Goal: Browse casually

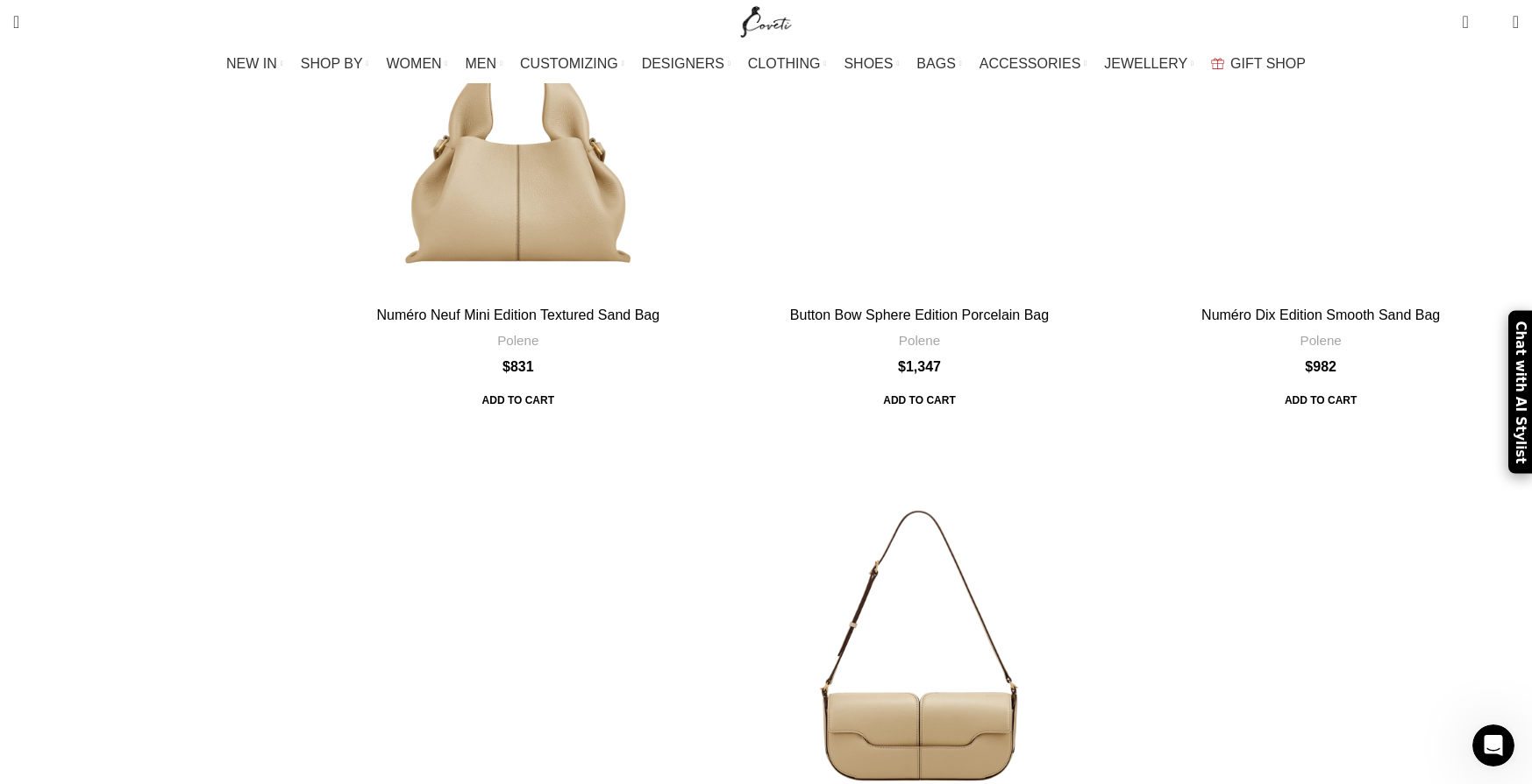
scroll to position [5325, 0]
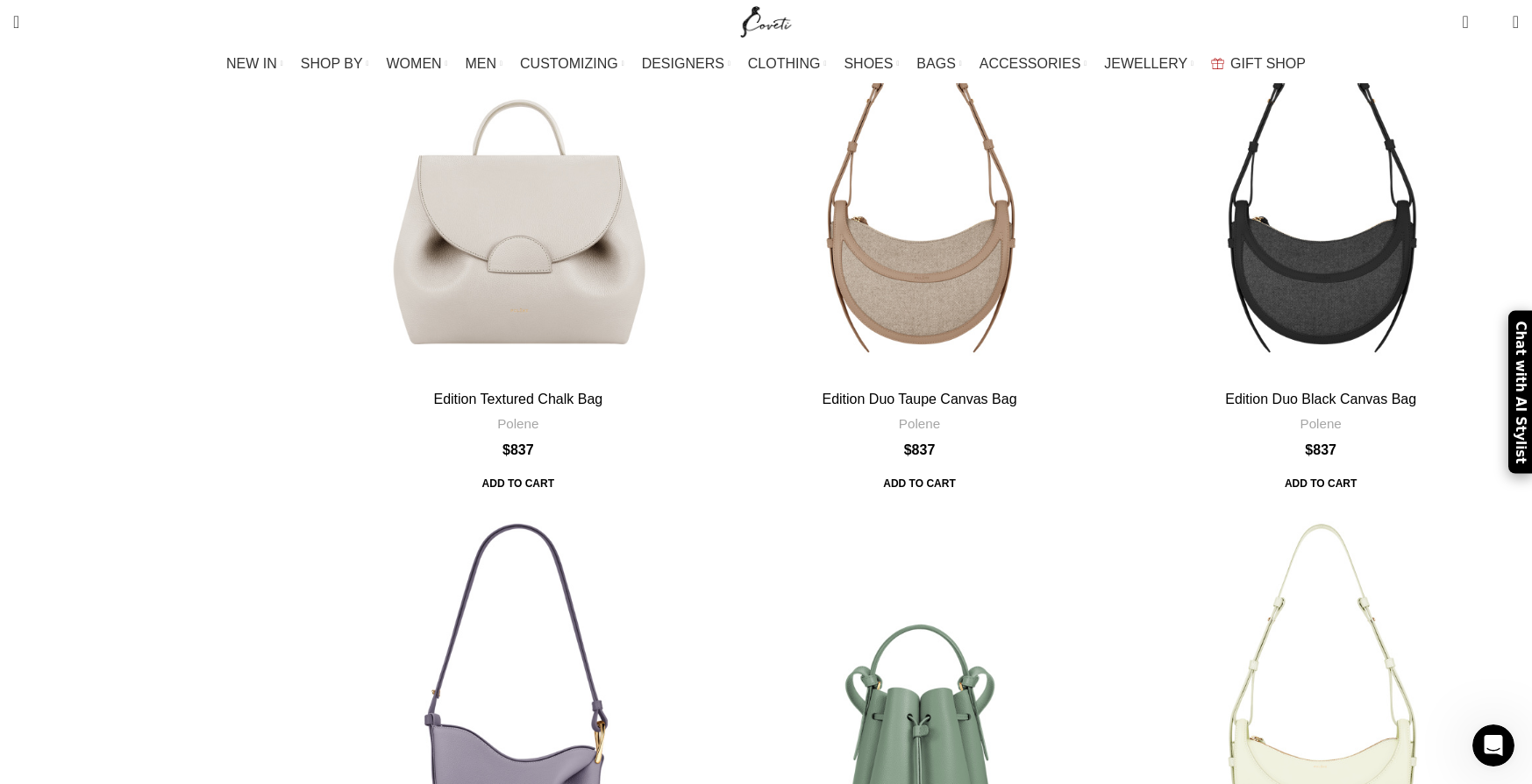
scroll to position [3475, 0]
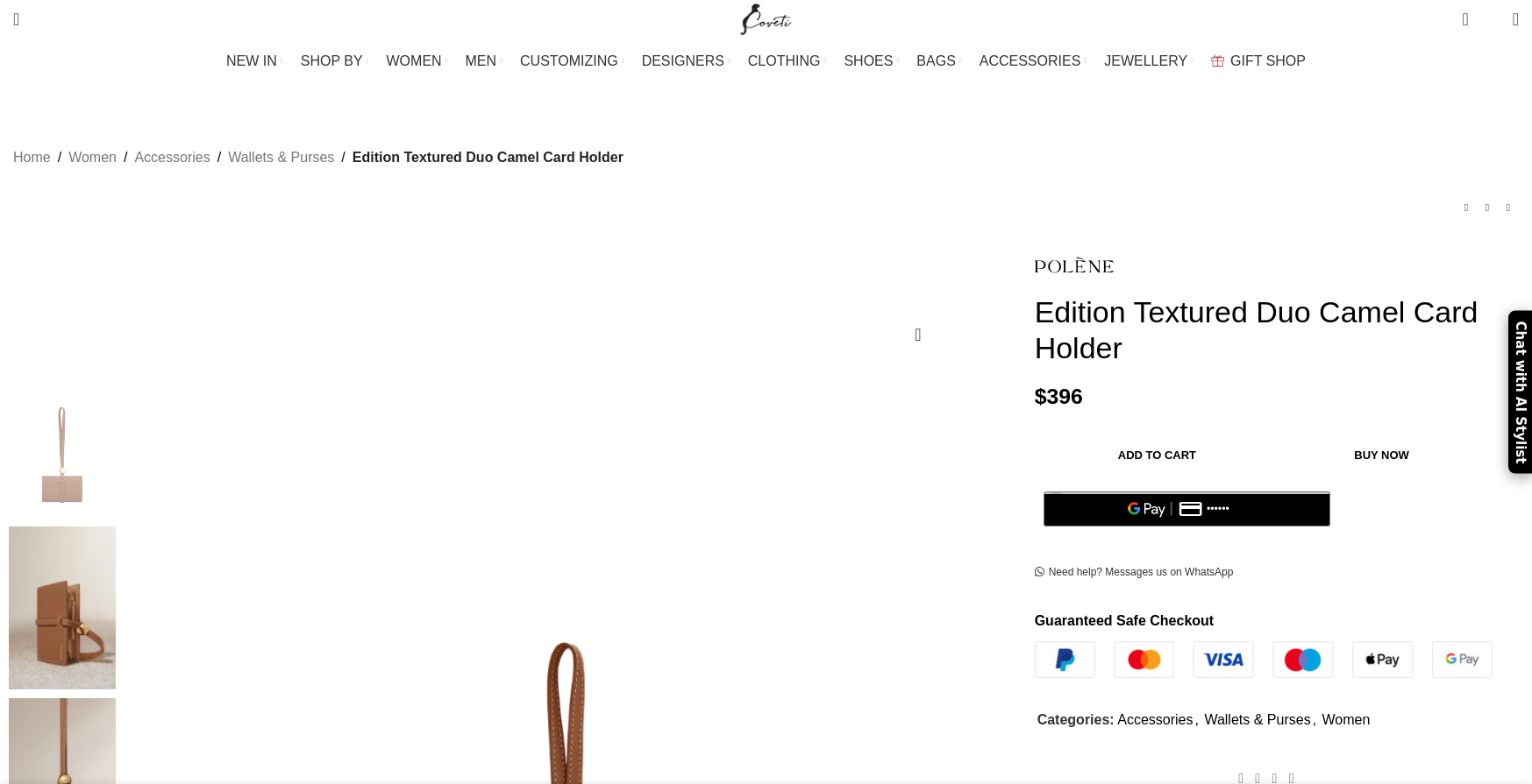
scroll to position [4, 0]
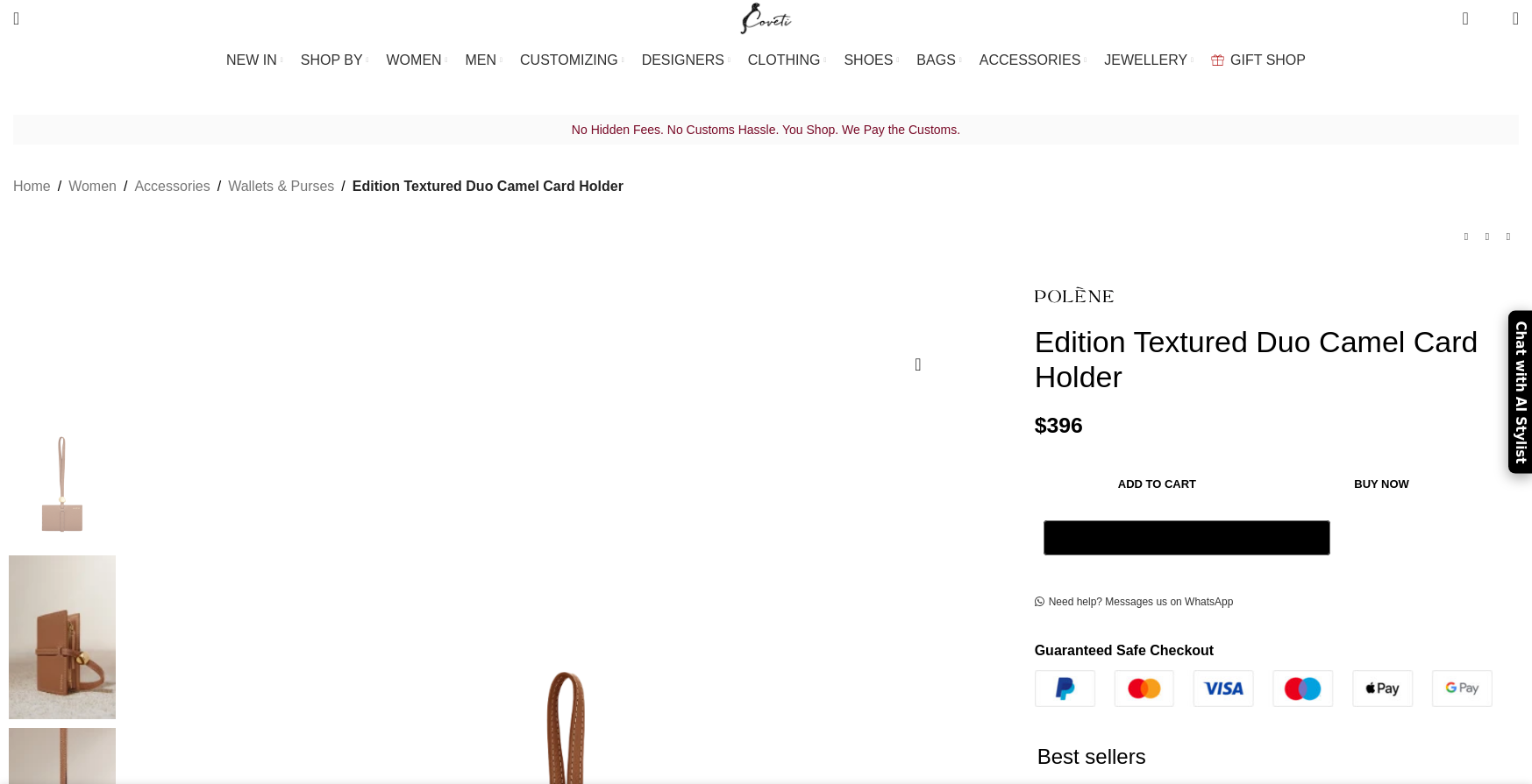
click at [116, 555] on img at bounding box center [62, 637] width 107 height 164
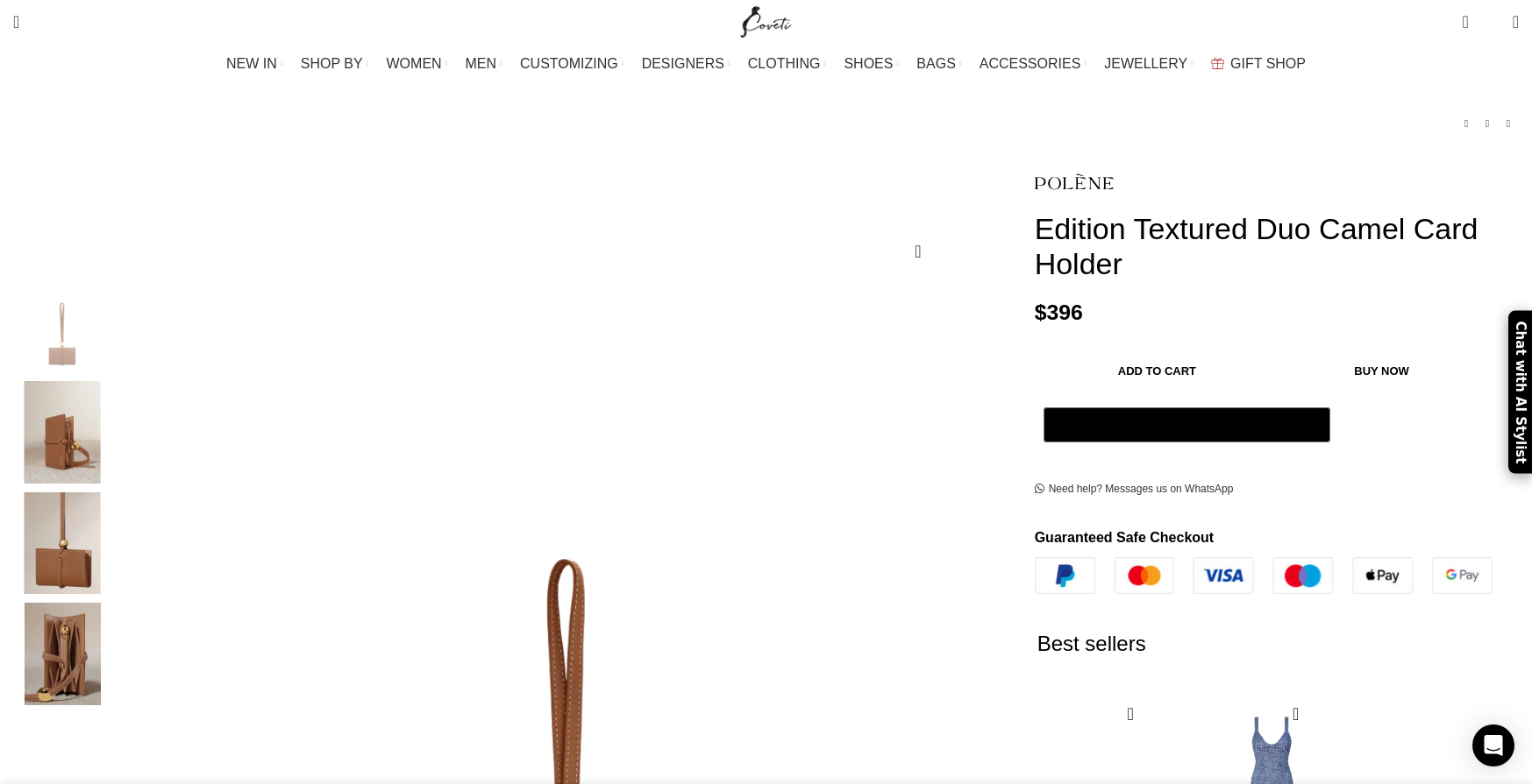
scroll to position [141, 0]
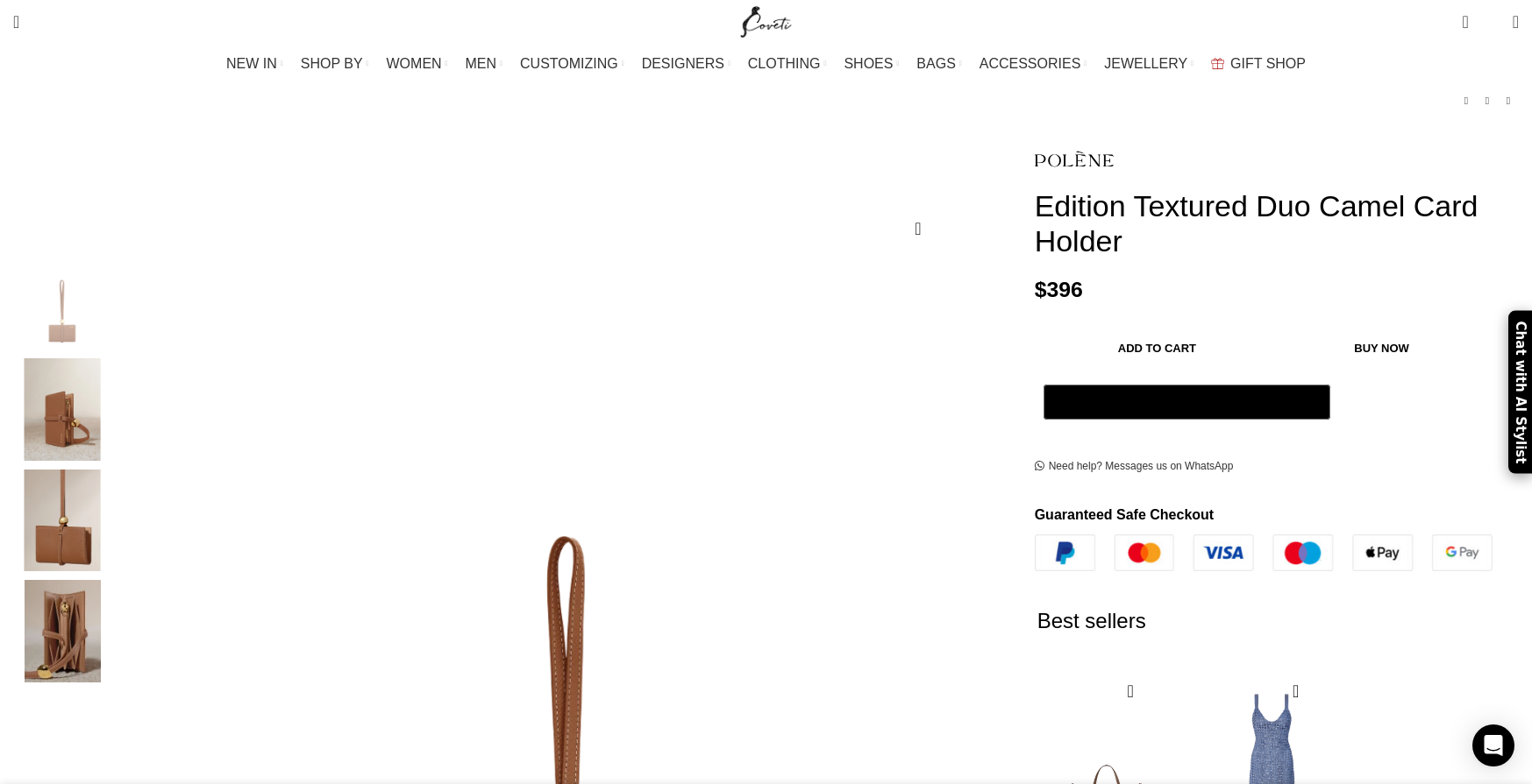
click at [116, 627] on img "4 / 4" at bounding box center [62, 632] width 107 height 103
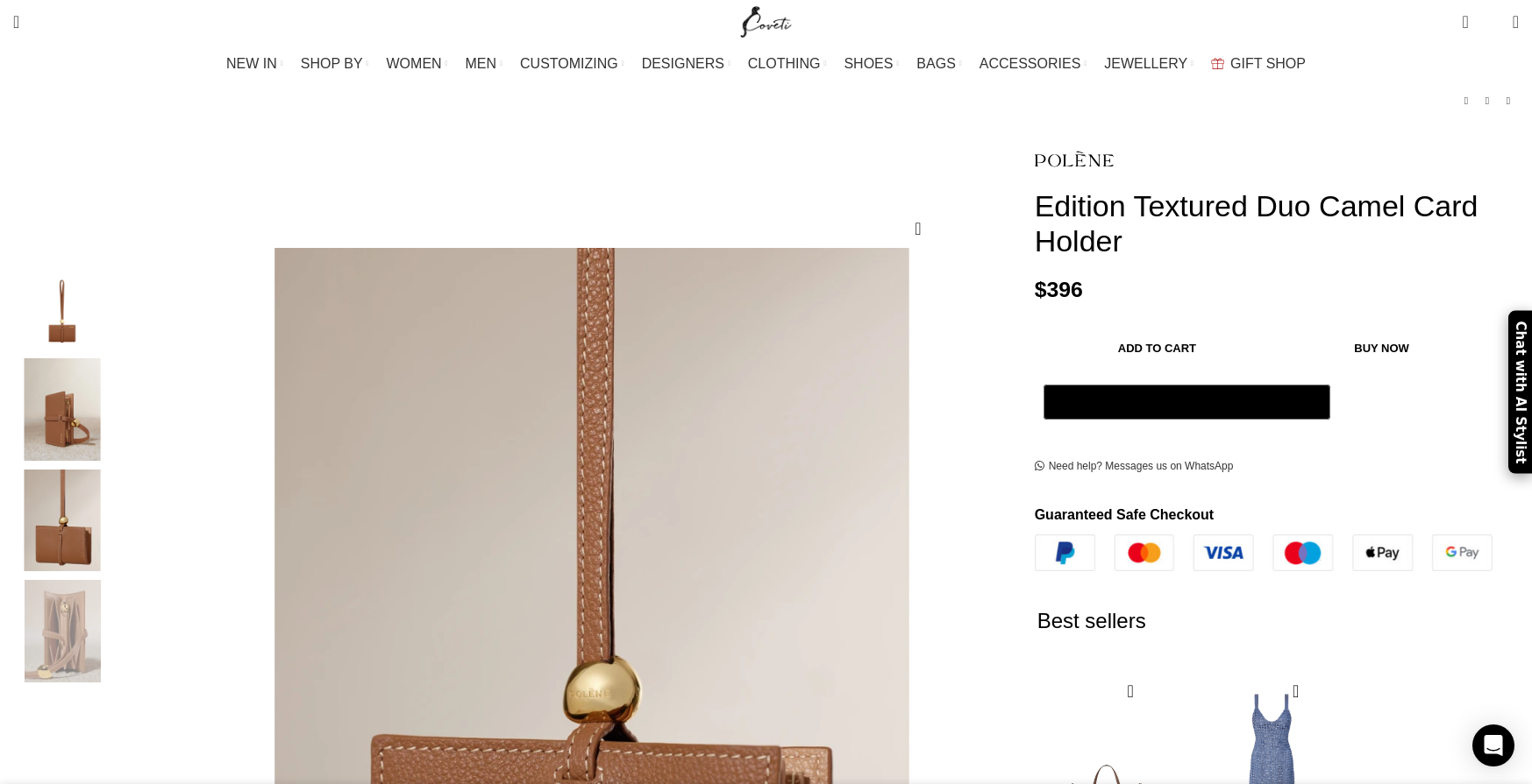
click at [116, 513] on img "3 / 4" at bounding box center [62, 521] width 107 height 103
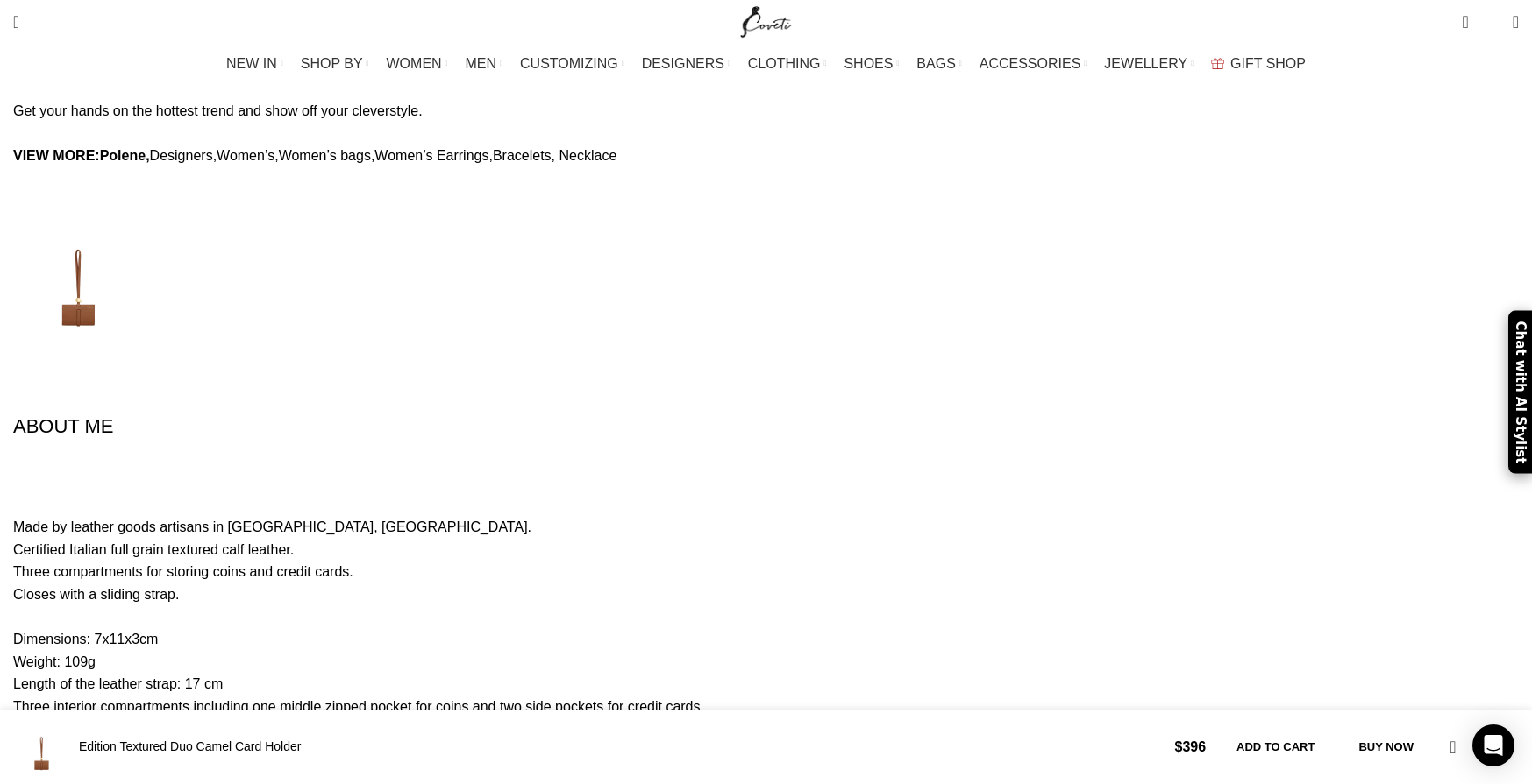
scroll to position [0, 0]
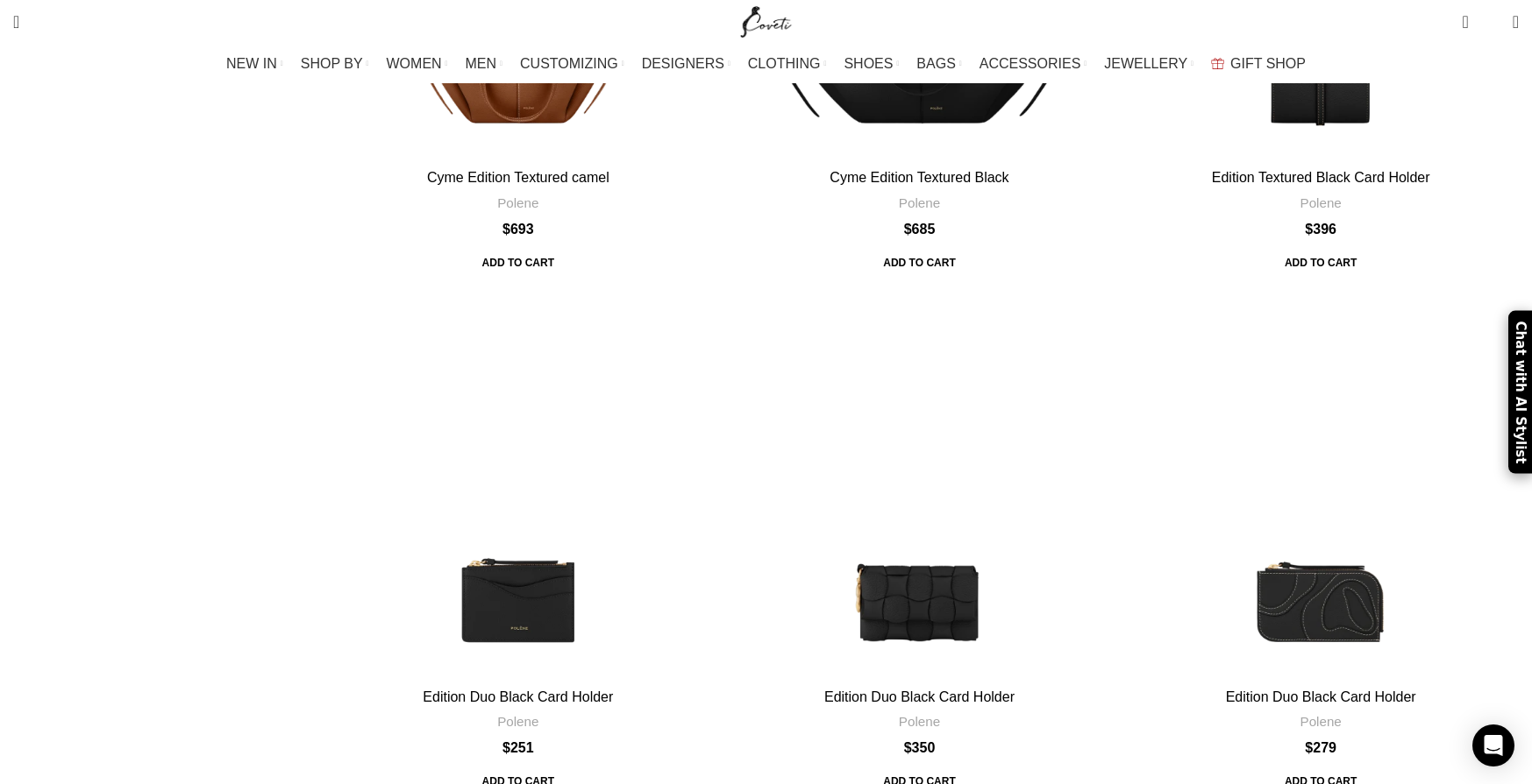
scroll to position [5431, 0]
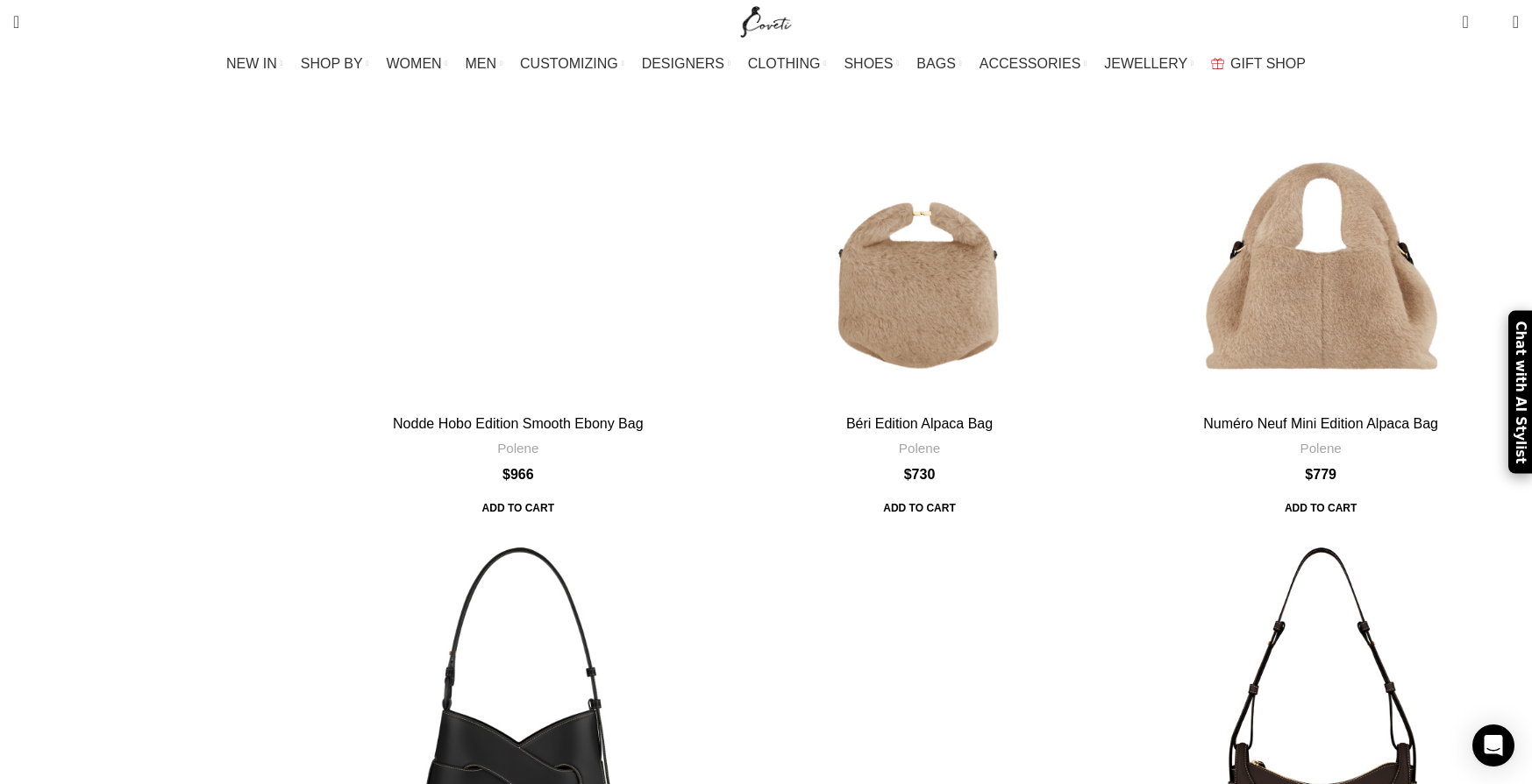
scroll to position [1894, 0]
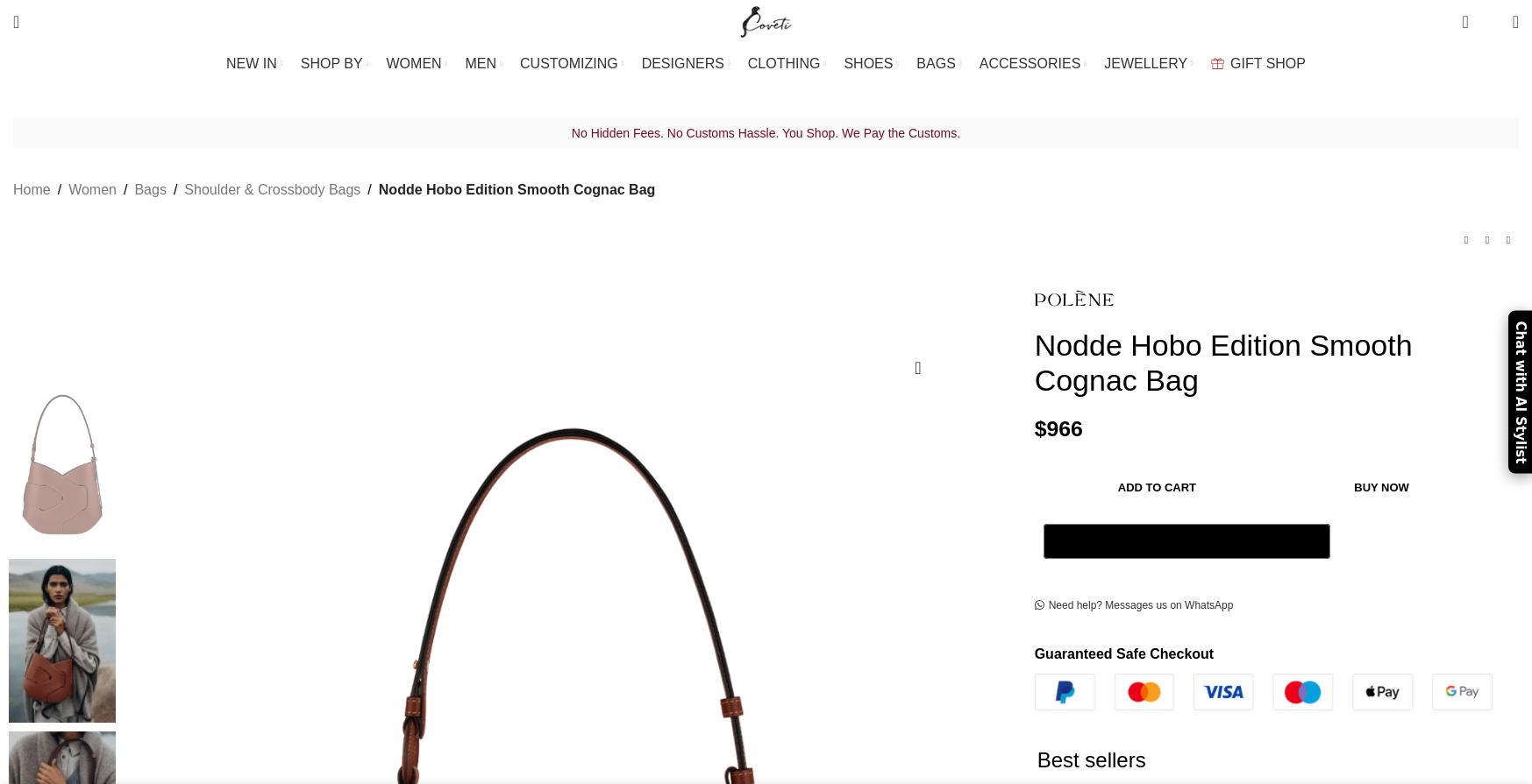
click at [116, 559] on img at bounding box center [62, 641] width 107 height 164
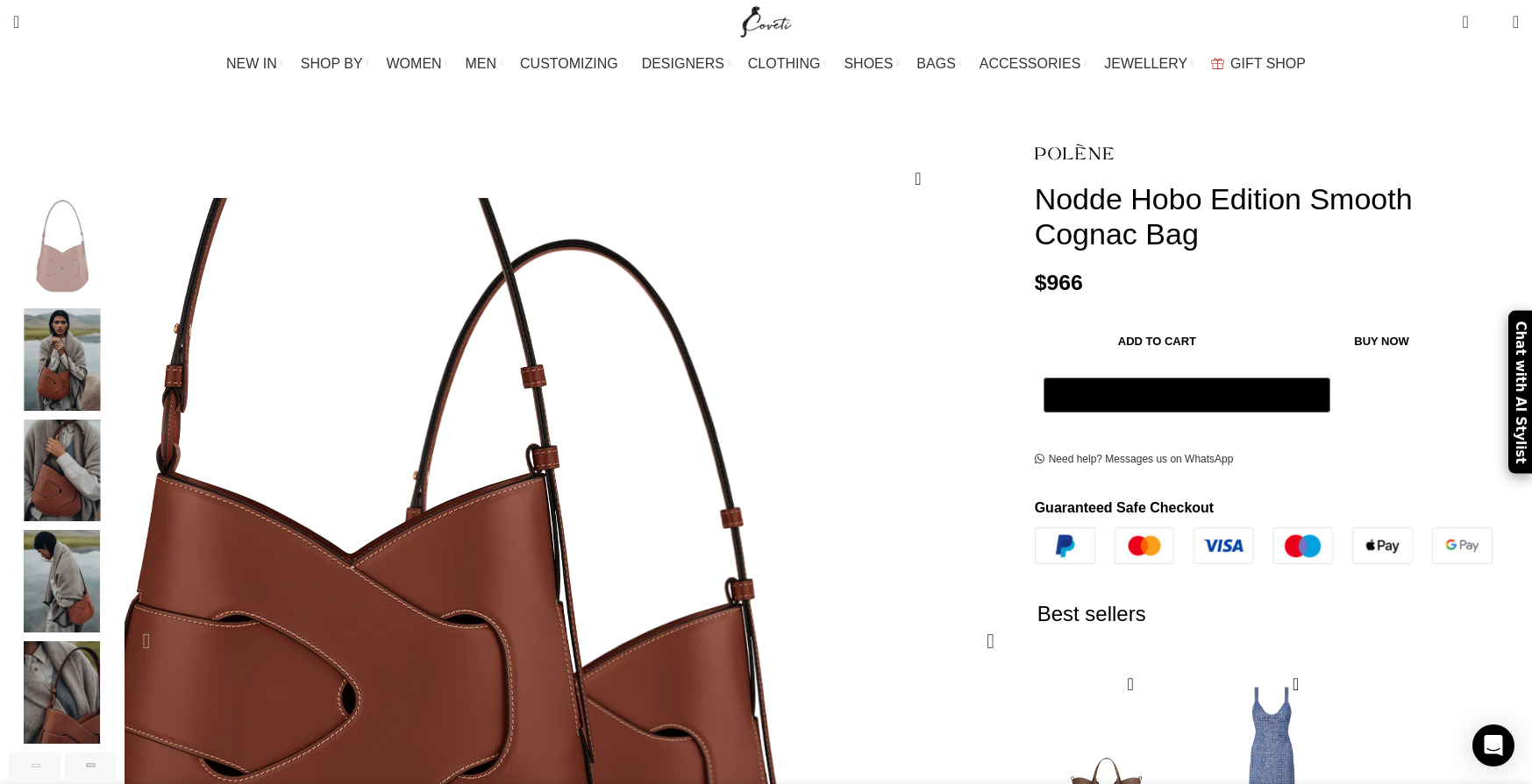
scroll to position [207, 0]
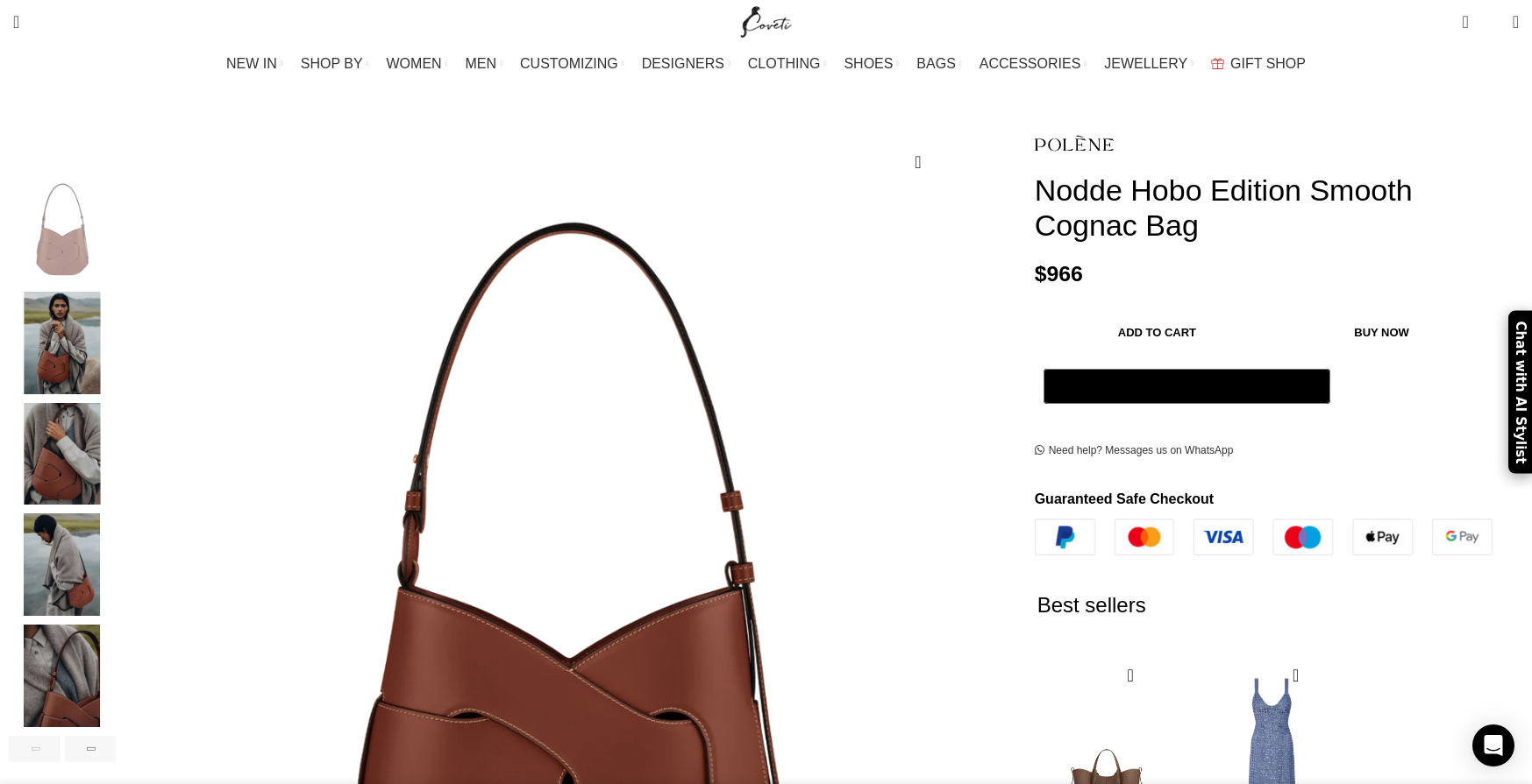
click at [116, 672] on img "5 / 6" at bounding box center [62, 677] width 107 height 103
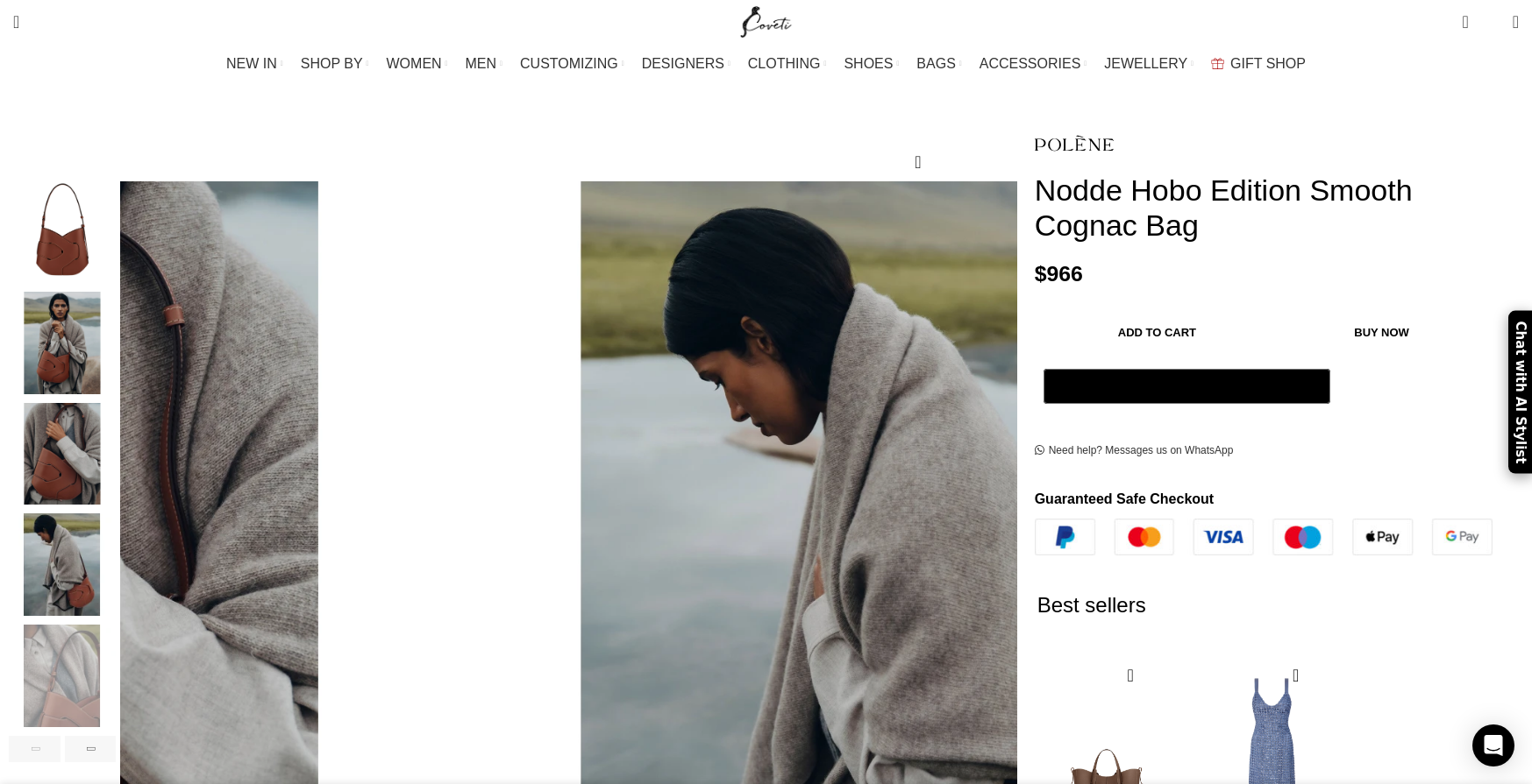
click at [116, 537] on img "4 / 6" at bounding box center [62, 565] width 107 height 103
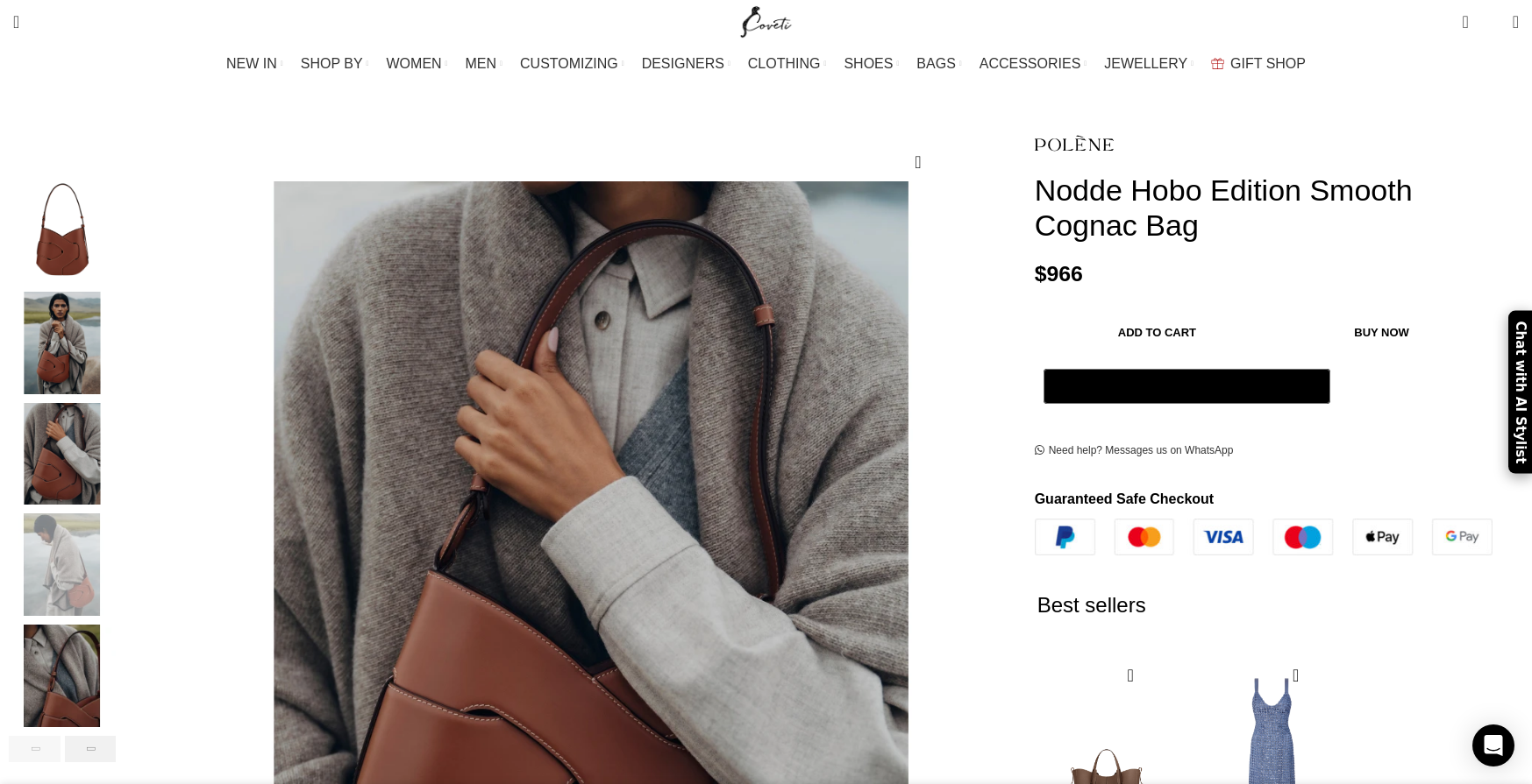
click at [117, 736] on div "Next slide" at bounding box center [91, 749] width 51 height 27
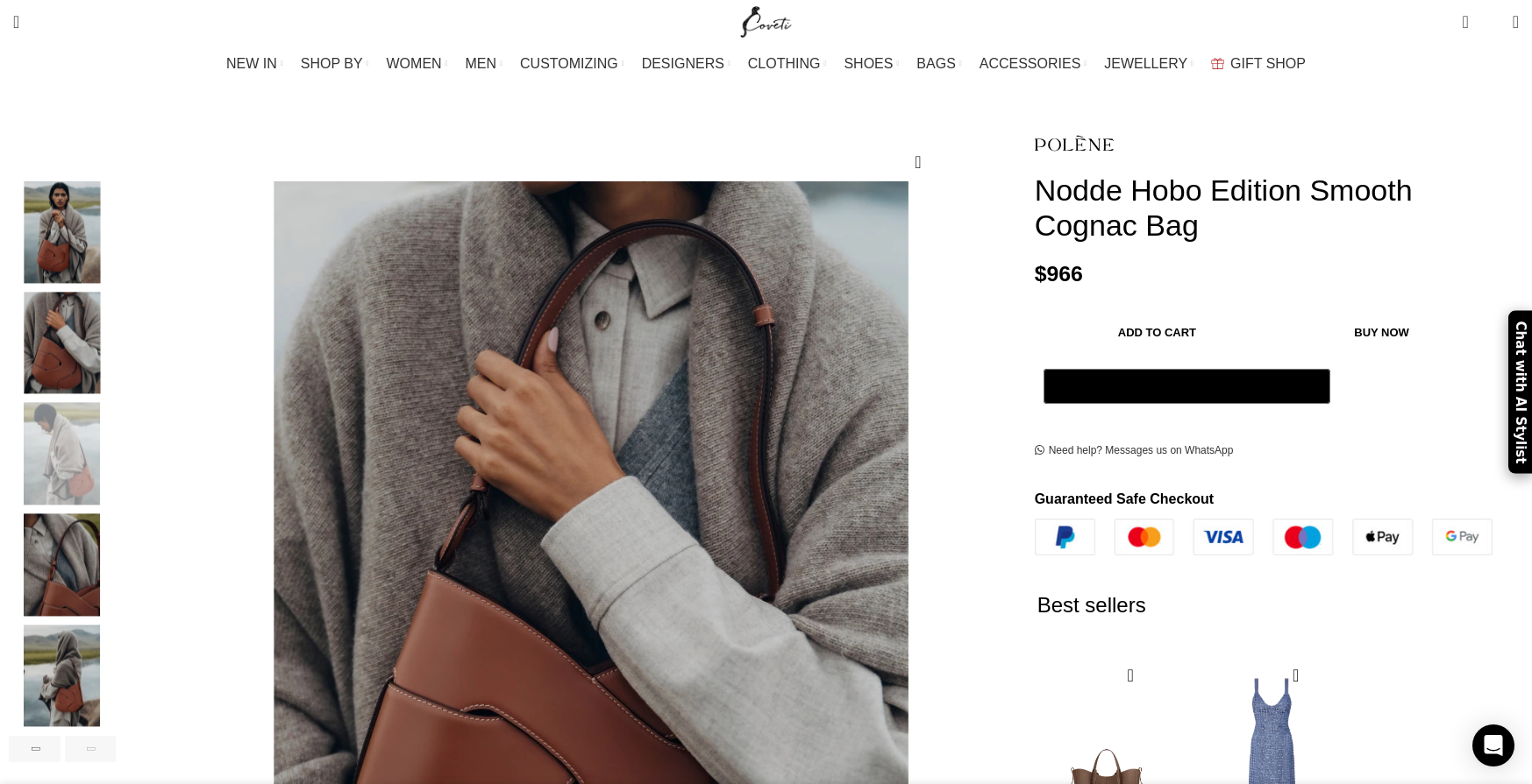
click at [116, 636] on img "6 / 6" at bounding box center [62, 677] width 107 height 103
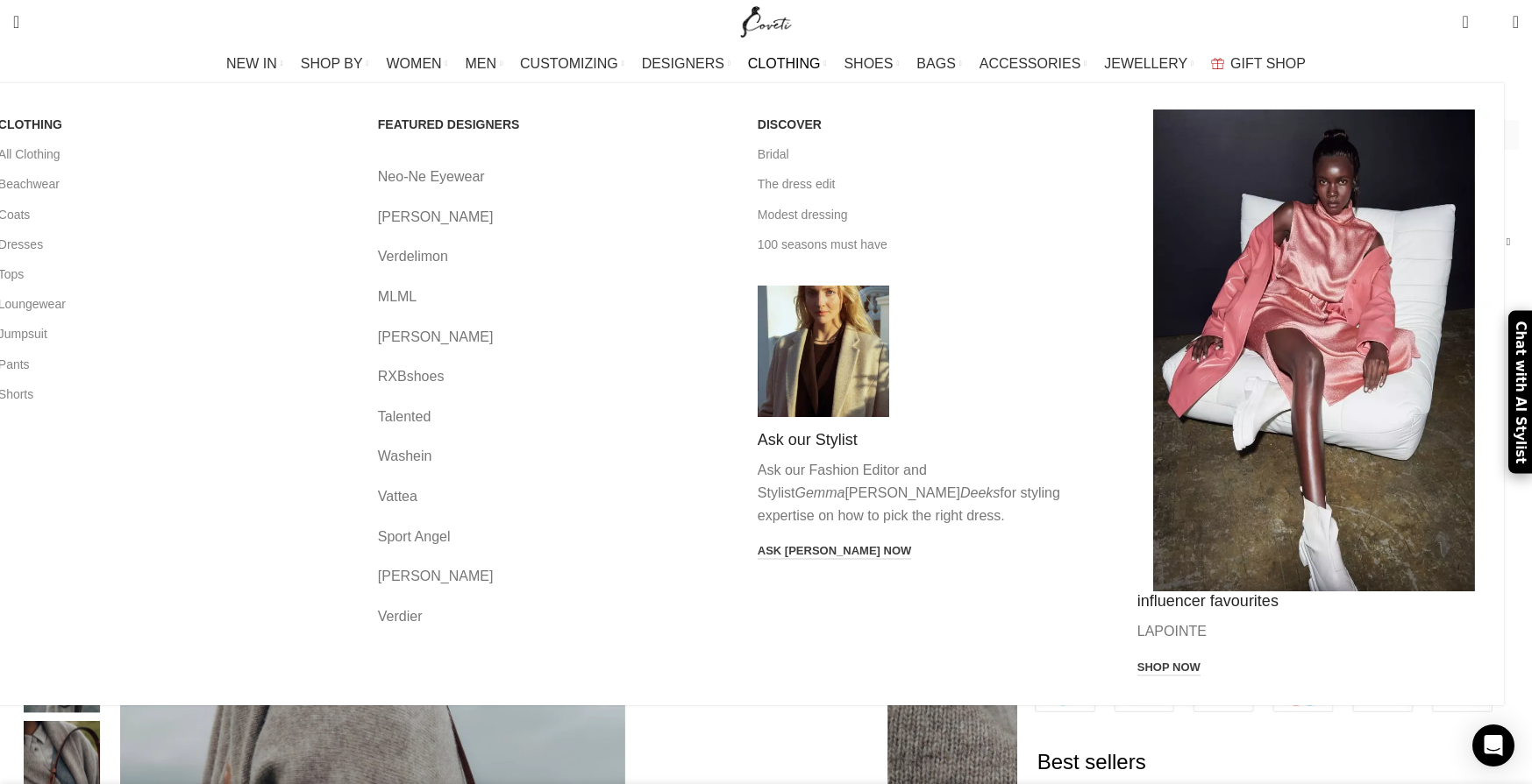
scroll to position [0, 369]
